Goal: Participate in discussion: Engage in conversation with other users on a specific topic

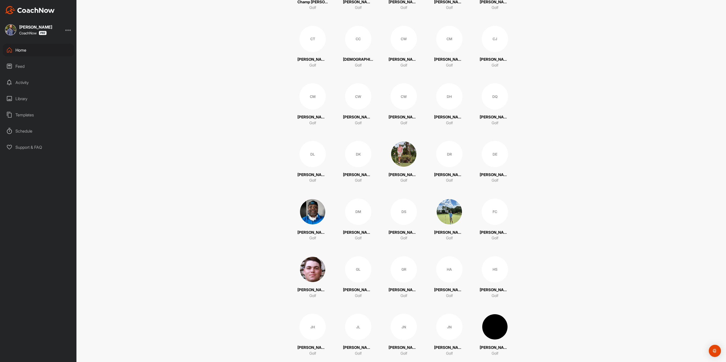
scroll to position [418, 0]
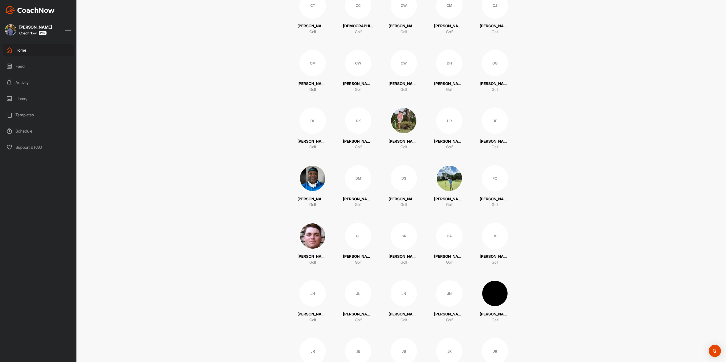
click at [398, 123] on img at bounding box center [404, 121] width 26 height 26
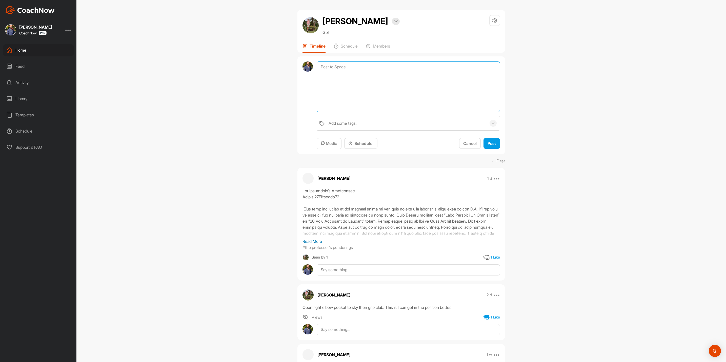
click at [352, 67] on textarea at bounding box center [408, 87] width 183 height 51
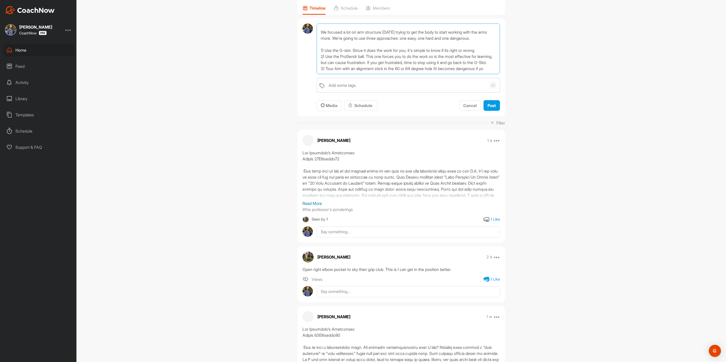
scroll to position [31, 0]
type textarea "Lesson wrap up: Still working on connection and getting on top of the plane fro…"
click at [366, 87] on div "Add some tags." at bounding box center [406, 85] width 160 height 14
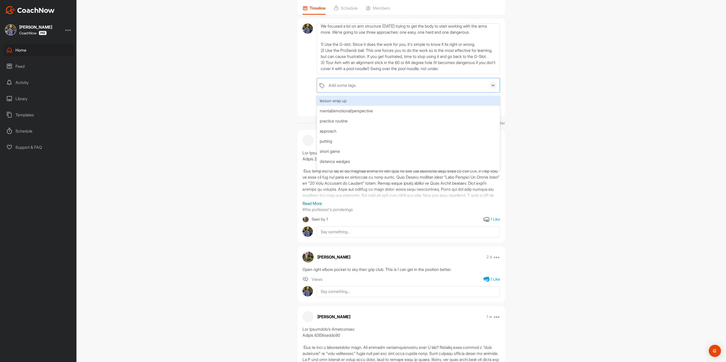
click at [364, 100] on div "lesson wrap up" at bounding box center [408, 101] width 183 height 10
click at [306, 97] on div at bounding box center [307, 68] width 10 height 88
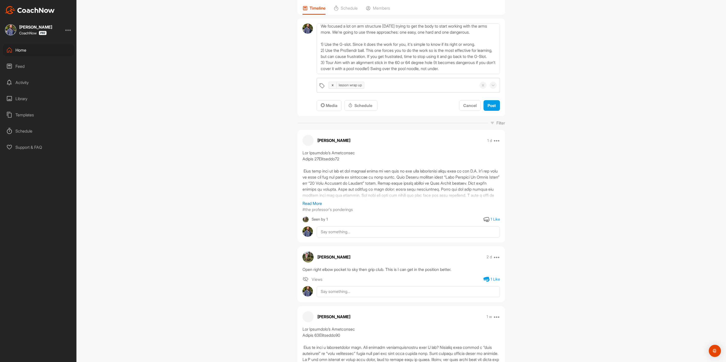
scroll to position [0, 0]
click at [491, 105] on span "Post" at bounding box center [492, 105] width 8 height 5
